Goal: Task Accomplishment & Management: Use online tool/utility

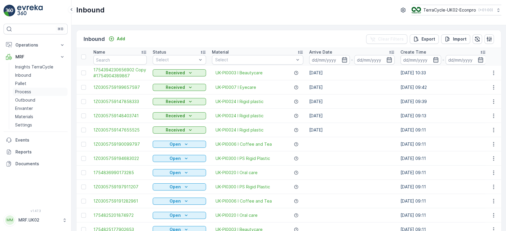
click at [20, 91] on p "Process" at bounding box center [23, 92] width 16 height 6
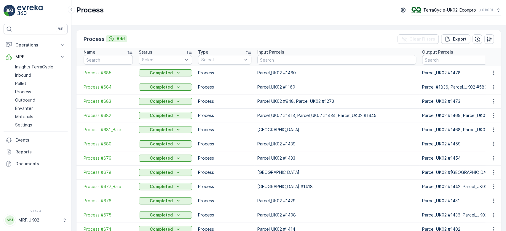
click at [125, 37] on button "Add" at bounding box center [116, 38] width 21 height 7
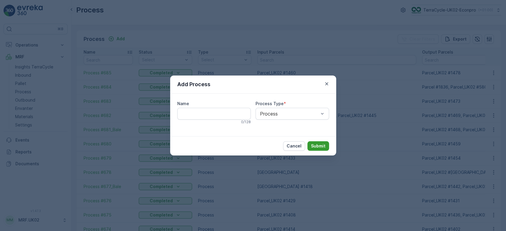
click at [318, 146] on p "Submit" at bounding box center [318, 146] width 15 height 6
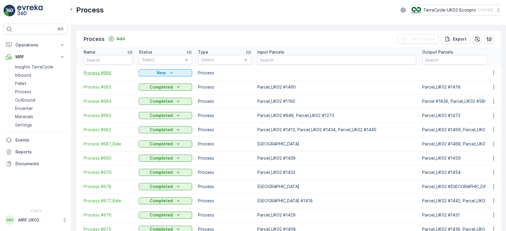
click at [105, 72] on span "Process #686" at bounding box center [108, 73] width 49 height 6
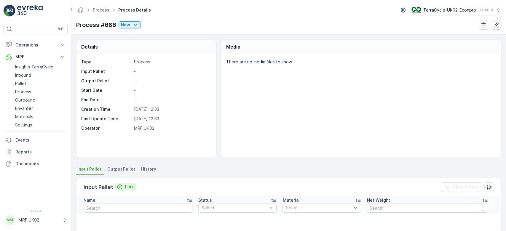
click at [130, 187] on p "Link" at bounding box center [129, 187] width 9 height 6
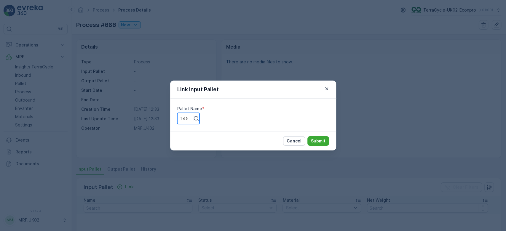
type input "1455"
click at [319, 139] on p "Submit" at bounding box center [318, 141] width 15 height 6
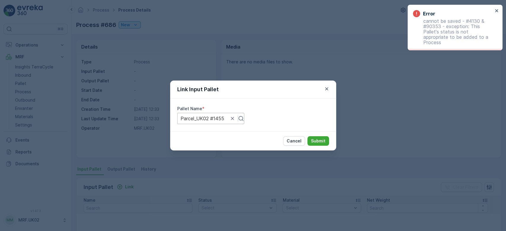
click at [372, 90] on div "Link Input Pallet Pallet Name * Parcel_UK02 #1455 Cancel Submit" at bounding box center [253, 115] width 506 height 231
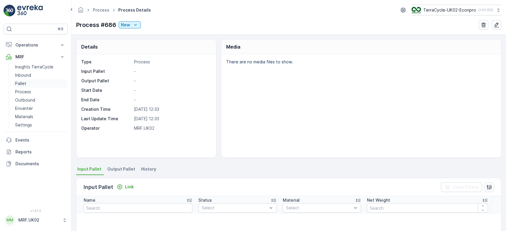
click at [30, 84] on link "Pallet" at bounding box center [40, 83] width 55 height 8
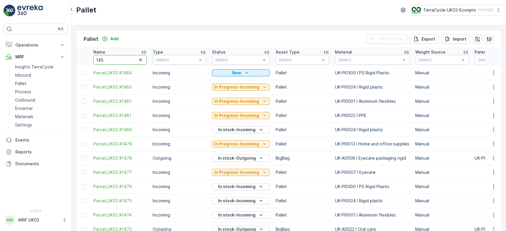
type input "1455"
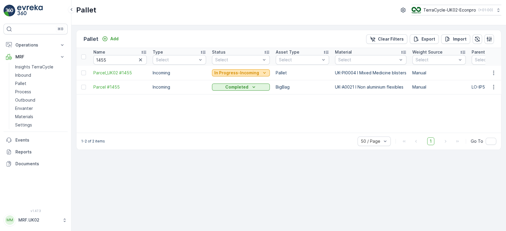
click at [236, 75] on p "In Progress-Incoming" at bounding box center [236, 73] width 45 height 6
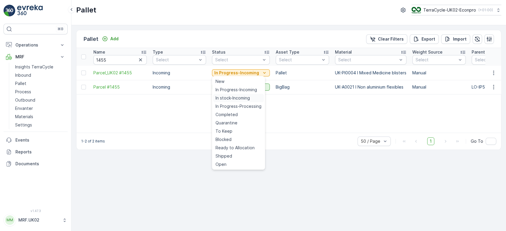
click at [233, 98] on span "In stock-Incoming" at bounding box center [232, 98] width 34 height 6
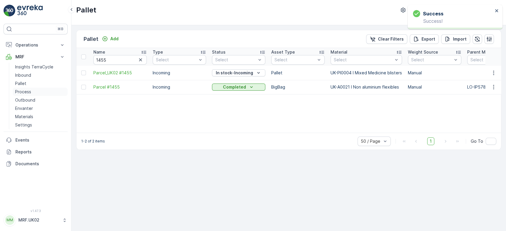
click at [30, 90] on p "Process" at bounding box center [23, 92] width 16 height 6
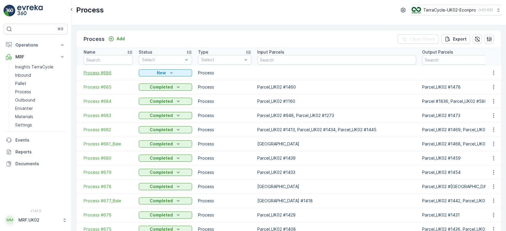
click at [100, 70] on span "Process #686" at bounding box center [108, 73] width 49 height 6
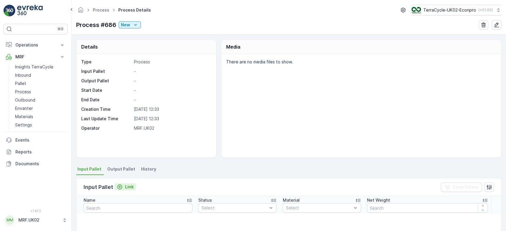
click at [127, 186] on p "Link" at bounding box center [129, 187] width 9 height 6
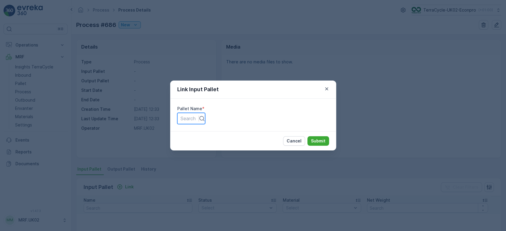
click at [195, 118] on div at bounding box center [187, 118] width 15 height 7
type input "1455"
click at [312, 144] on p "Submit" at bounding box center [318, 141] width 15 height 6
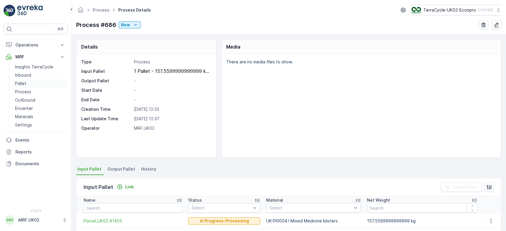
click at [30, 81] on link "Pallet" at bounding box center [40, 83] width 55 height 8
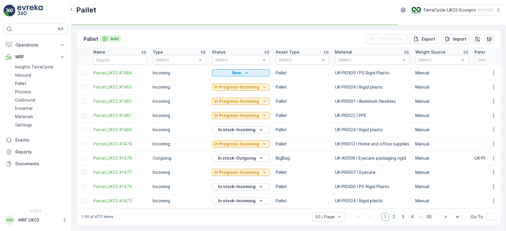
click at [112, 39] on p "Add" at bounding box center [114, 39] width 8 height 6
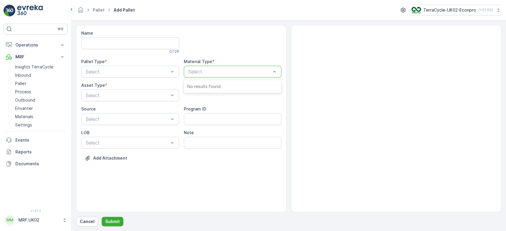
click at [219, 74] on p "Select" at bounding box center [229, 71] width 83 height 7
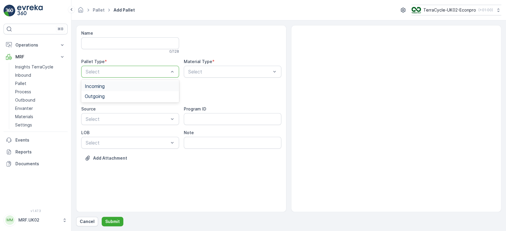
click at [123, 72] on div at bounding box center [127, 71] width 84 height 5
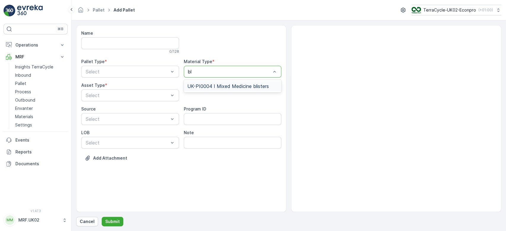
type input "b"
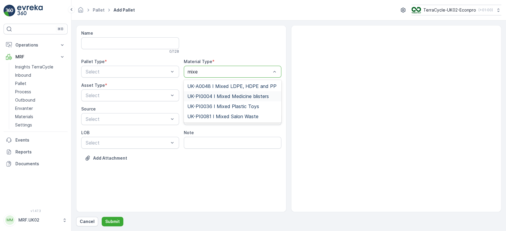
type input "mixed"
click at [237, 69] on div at bounding box center [229, 71] width 84 height 5
type input "medi"
click at [238, 84] on span "UK-A0016 I Medicine packets" at bounding box center [220, 86] width 66 height 5
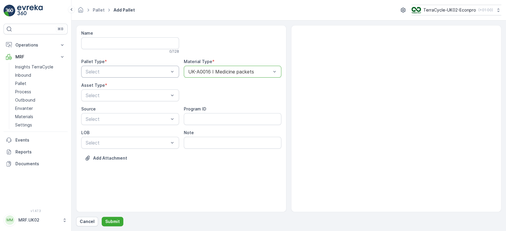
click at [148, 70] on div at bounding box center [127, 71] width 84 height 5
click at [139, 94] on div "Outgoing" at bounding box center [130, 96] width 91 height 5
click at [132, 94] on div at bounding box center [127, 95] width 84 height 5
click at [116, 141] on div "BigBag" at bounding box center [130, 139] width 91 height 5
click at [213, 170] on div "Name 0 / 128 Pallet Type * Outgoing Material Type * UK-A0016 I Medicine packets…" at bounding box center [181, 118] width 210 height 187
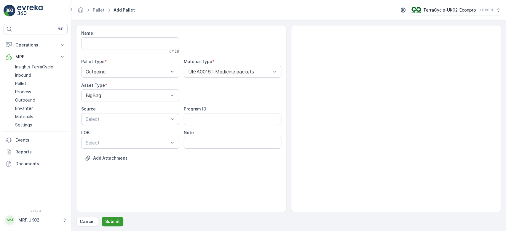
click at [108, 222] on p "Submit" at bounding box center [112, 222] width 15 height 6
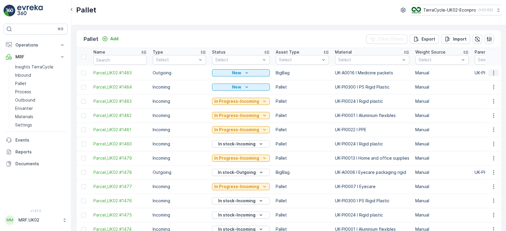
click at [492, 71] on icon "button" at bounding box center [493, 73] width 6 height 6
click at [478, 111] on div "Print QR" at bounding box center [486, 114] width 39 height 8
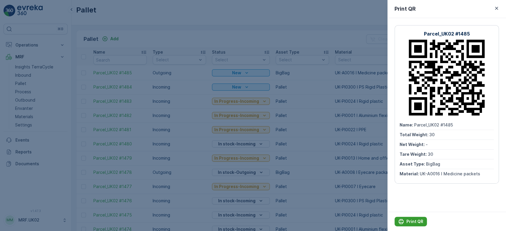
click at [408, 218] on button "Print QR" at bounding box center [410, 221] width 32 height 9
click at [384, 184] on div at bounding box center [253, 115] width 506 height 231
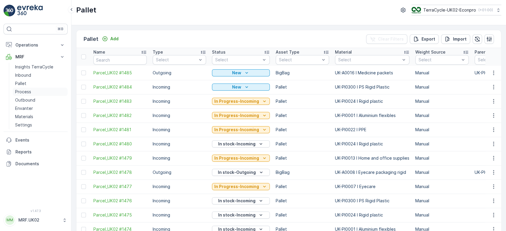
click at [24, 92] on p "Process" at bounding box center [23, 92] width 16 height 6
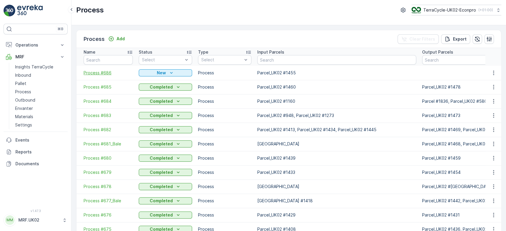
click at [104, 71] on span "Process #686" at bounding box center [108, 73] width 49 height 6
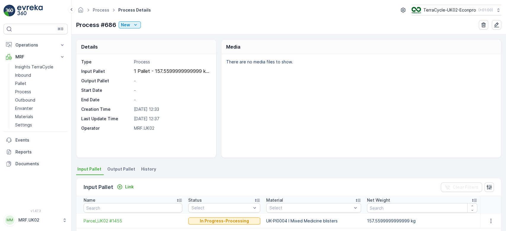
click at [118, 169] on span "Output Pallet" at bounding box center [121, 169] width 28 height 6
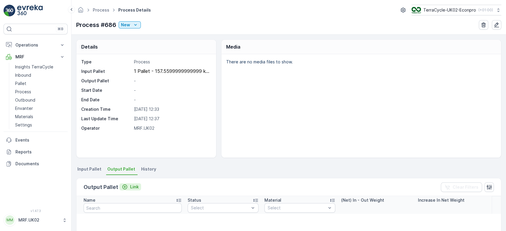
click at [134, 185] on p "Link" at bounding box center [134, 187] width 9 height 6
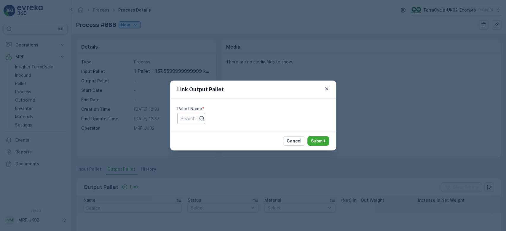
click at [195, 118] on div at bounding box center [187, 118] width 15 height 7
type input "1485"
click at [313, 141] on p "Submit" at bounding box center [318, 141] width 15 height 6
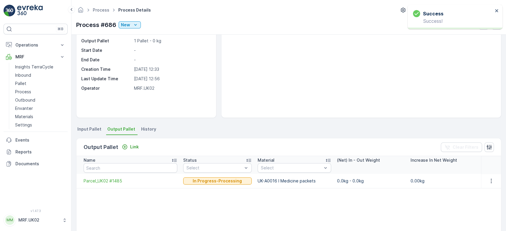
scroll to position [40, 0]
click at [34, 80] on link "Pallet" at bounding box center [40, 83] width 55 height 8
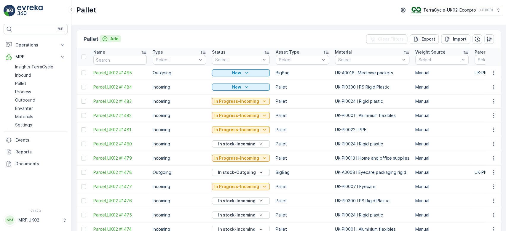
click at [107, 38] on div "Add" at bounding box center [110, 39] width 17 height 6
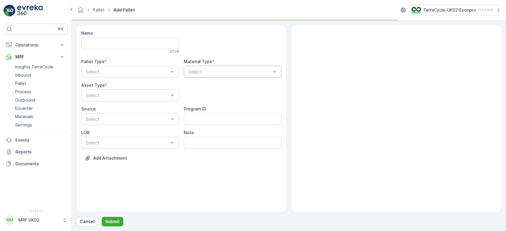
click at [217, 66] on div "Select" at bounding box center [233, 72] width 98 height 12
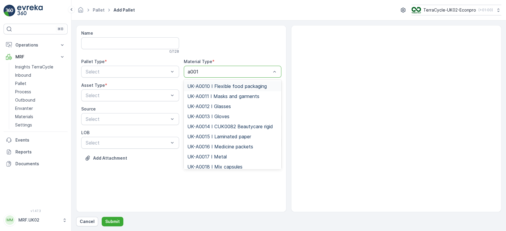
type input "a0016"
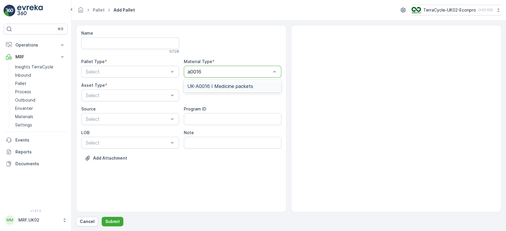
click at [225, 84] on span "UK-A0016 I Medicine packets" at bounding box center [220, 86] width 66 height 5
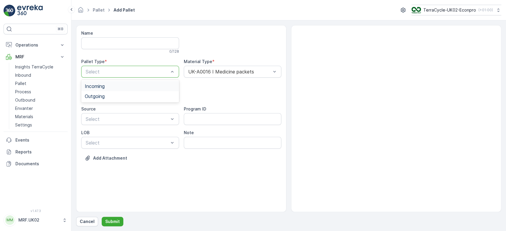
click at [142, 70] on div at bounding box center [127, 71] width 84 height 5
click at [137, 96] on div "Outgoing" at bounding box center [130, 96] width 91 height 5
click at [137, 96] on div at bounding box center [127, 95] width 84 height 5
click at [123, 122] on div "Pallet" at bounding box center [130, 119] width 91 height 5
click at [111, 222] on p "Submit" at bounding box center [112, 222] width 15 height 6
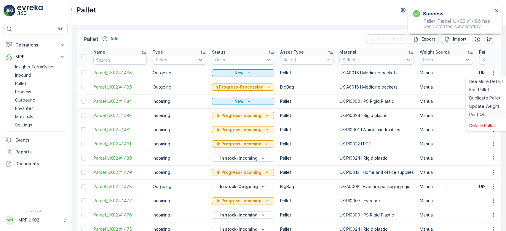
click at [480, 113] on span "Print QR" at bounding box center [477, 115] width 16 height 6
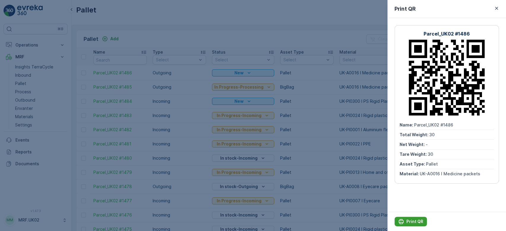
click at [413, 222] on p "Print QR" at bounding box center [414, 222] width 17 height 6
click at [25, 90] on div at bounding box center [253, 115] width 506 height 231
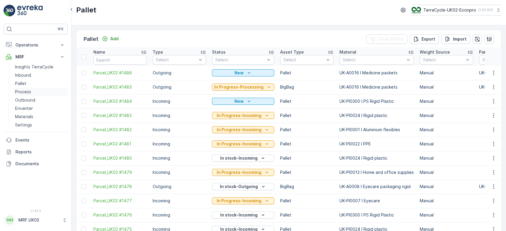
click at [25, 90] on p "Process" at bounding box center [23, 92] width 16 height 6
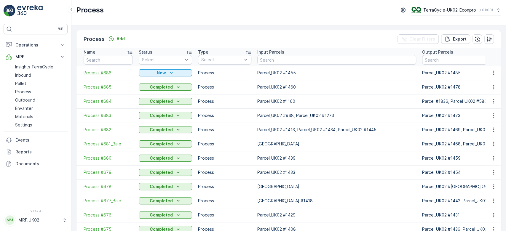
click at [104, 70] on span "Process #686" at bounding box center [108, 73] width 49 height 6
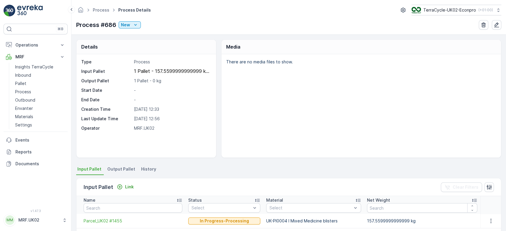
click at [121, 168] on span "Output Pallet" at bounding box center [121, 169] width 28 height 6
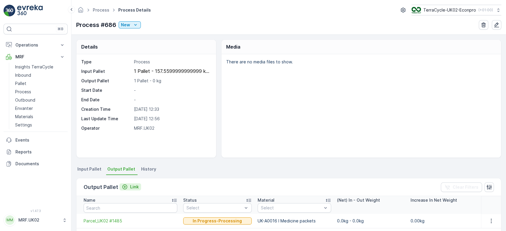
click at [132, 186] on p "Link" at bounding box center [134, 187] width 9 height 6
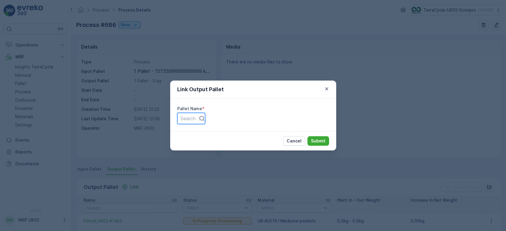
click at [195, 120] on div at bounding box center [187, 118] width 15 height 7
type input "1486"
click at [314, 139] on p "Submit" at bounding box center [318, 141] width 15 height 6
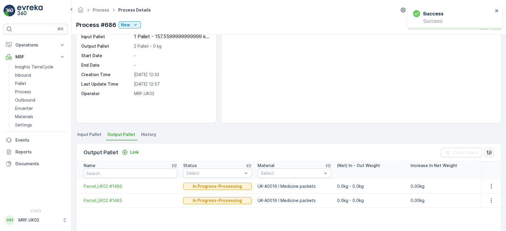
scroll to position [38, 0]
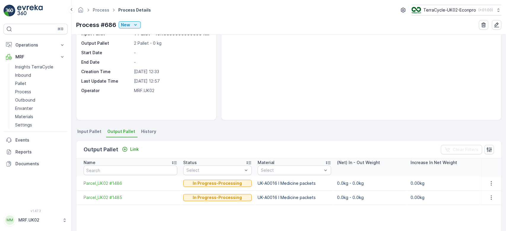
click at [89, 129] on span "Input Pallet" at bounding box center [89, 132] width 24 height 6
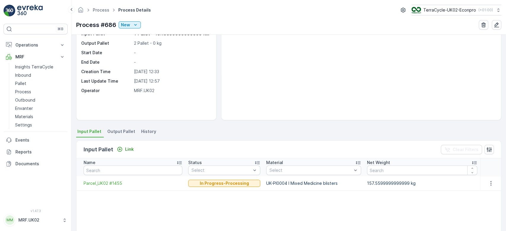
click at [261, 70] on div "There are no media files to show." at bounding box center [360, 68] width 279 height 103
click at [26, 73] on p "Inbound" at bounding box center [23, 75] width 16 height 6
